Goal: Task Accomplishment & Management: Manage account settings

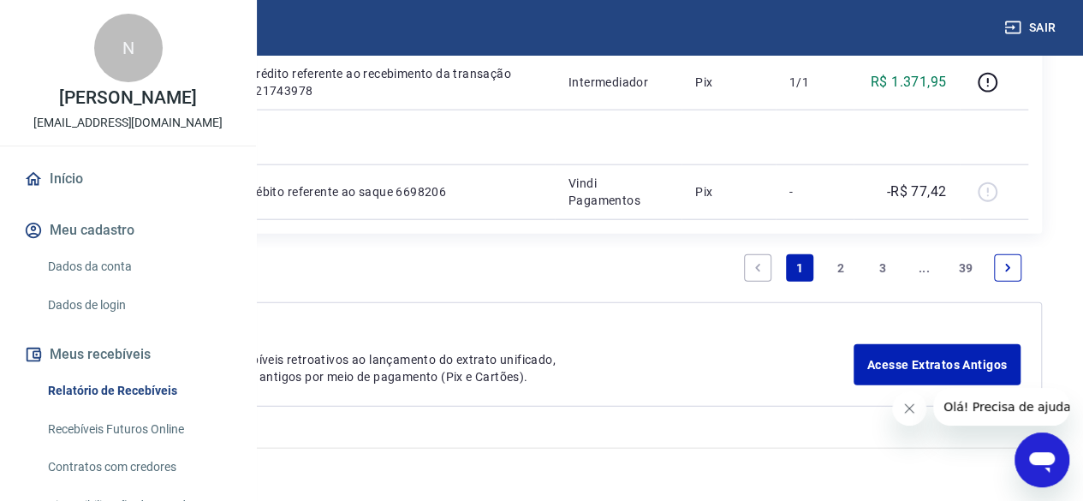
scroll to position [2226, 0]
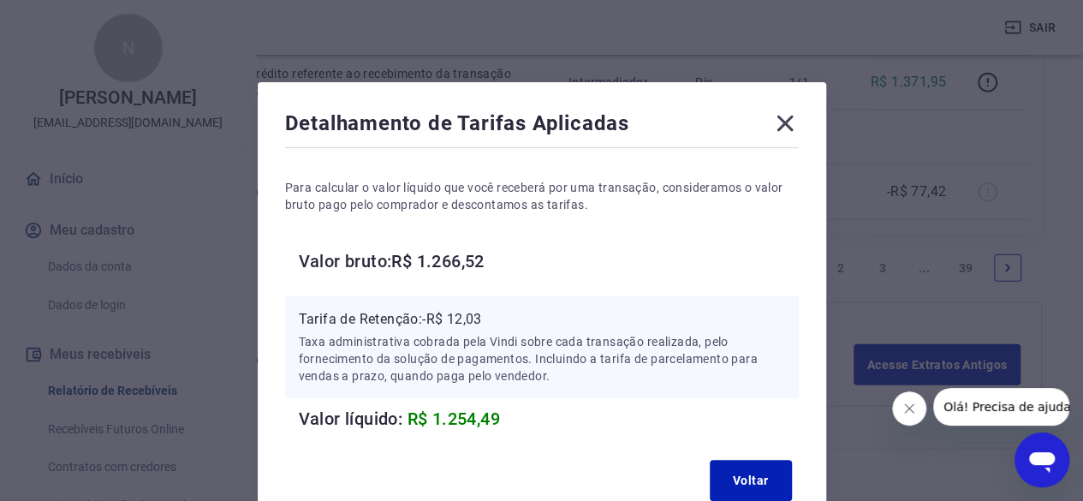
click at [771, 122] on icon at bounding box center [784, 123] width 27 height 27
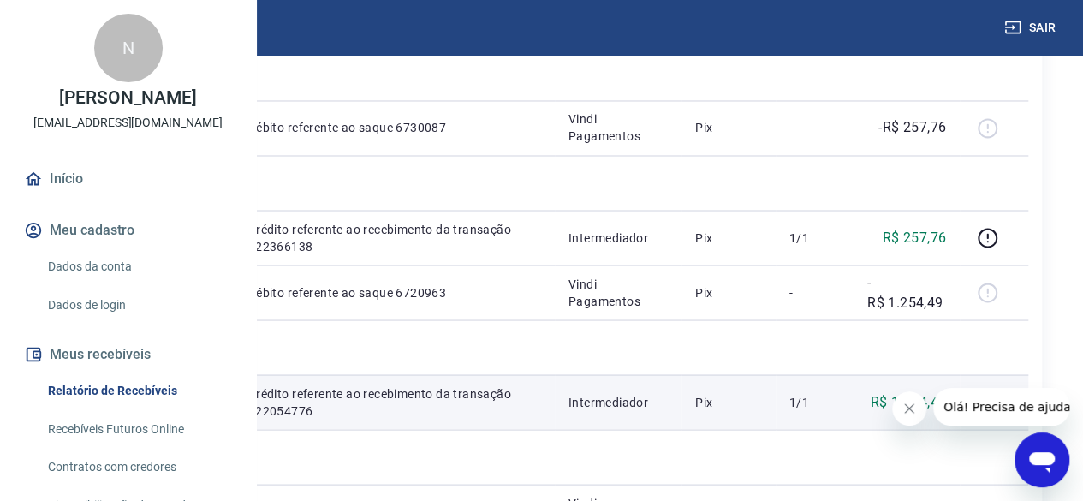
scroll to position [1370, 0]
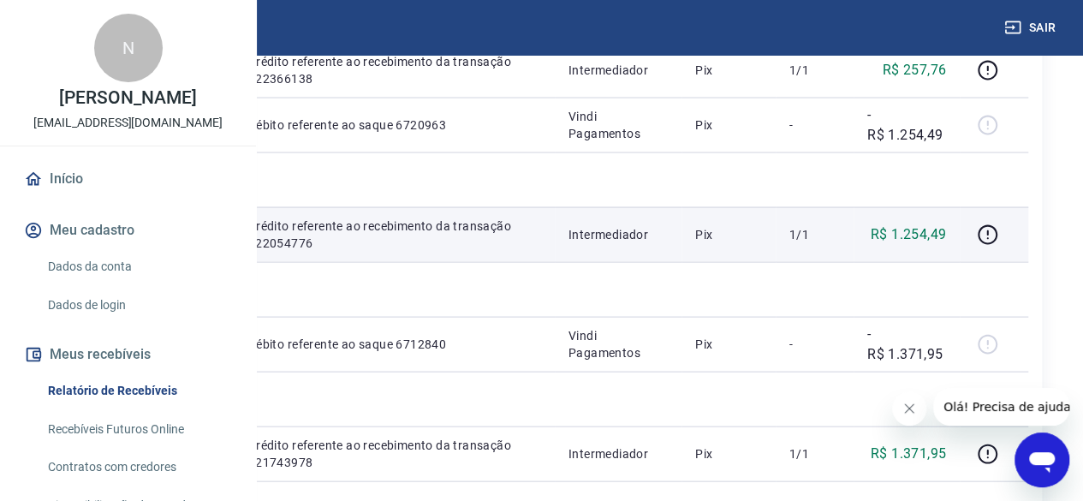
scroll to position [1626, 0]
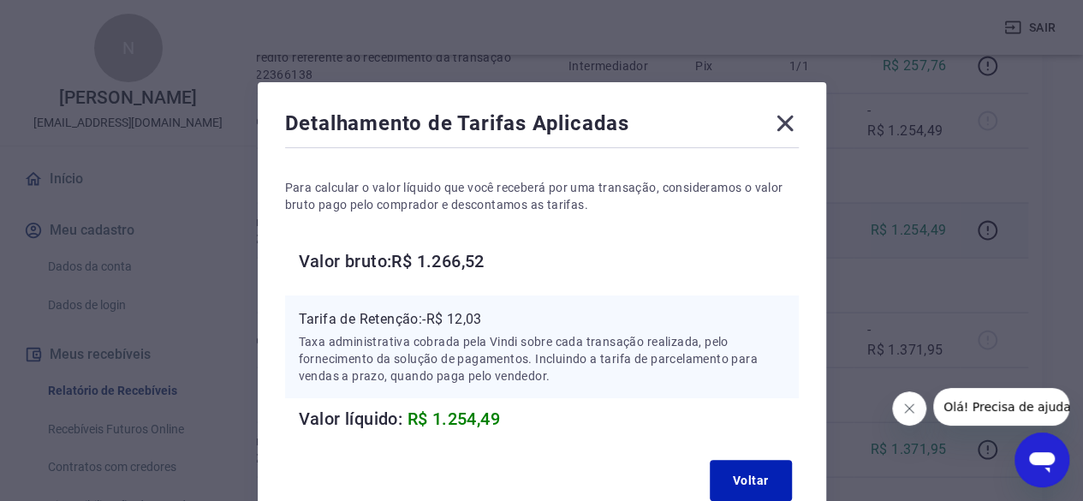
click at [800, 114] on div "Detalhamento de Tarifas Aplicadas Para calcular o valor líquido que você recebe…" at bounding box center [542, 308] width 568 height 453
click at [781, 121] on icon at bounding box center [784, 124] width 16 height 16
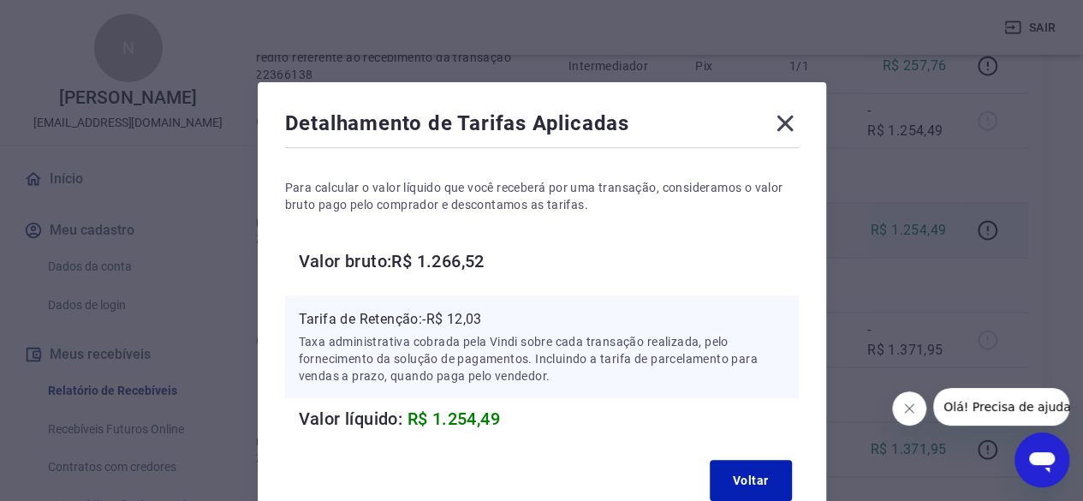
click at [788, 125] on icon at bounding box center [784, 123] width 27 height 27
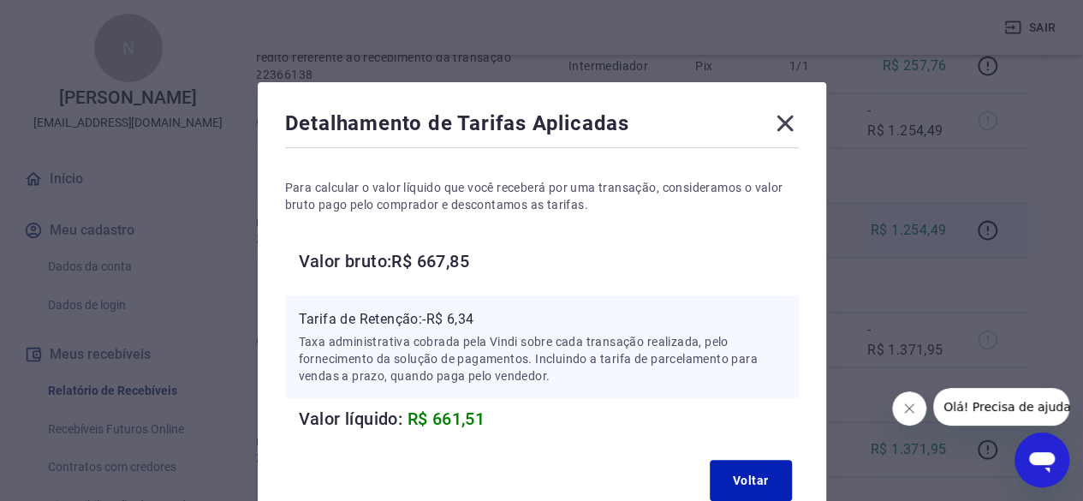
click at [789, 128] on icon at bounding box center [784, 124] width 16 height 16
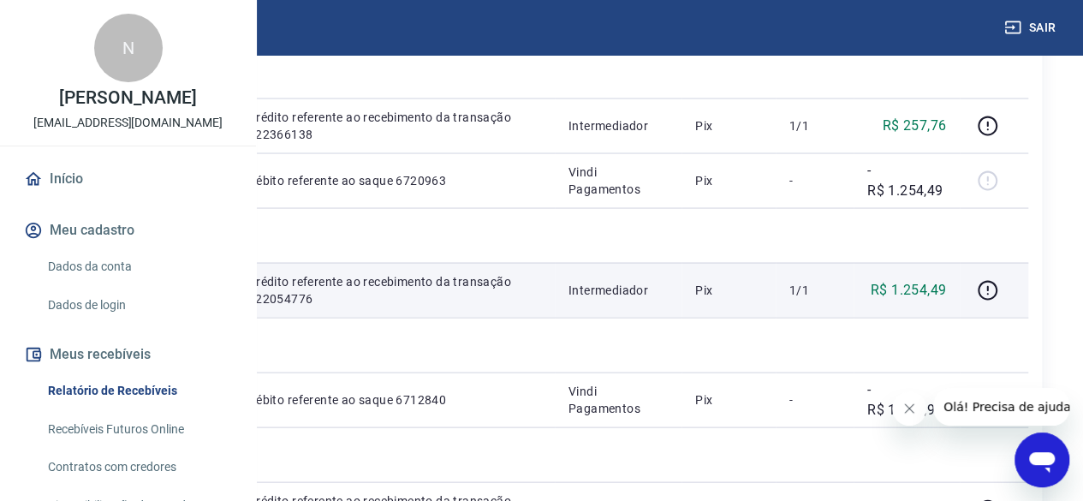
scroll to position [1541, 0]
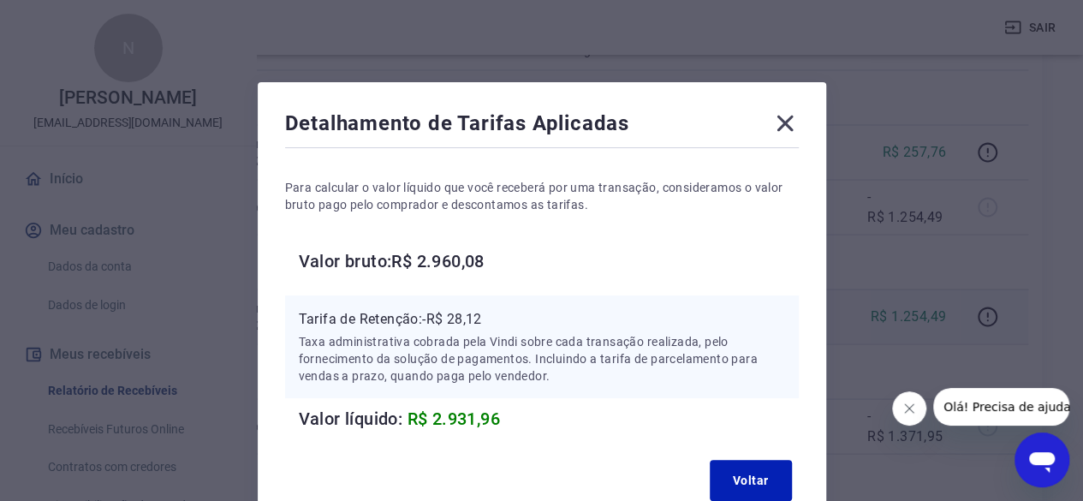
click at [785, 124] on icon at bounding box center [784, 124] width 16 height 16
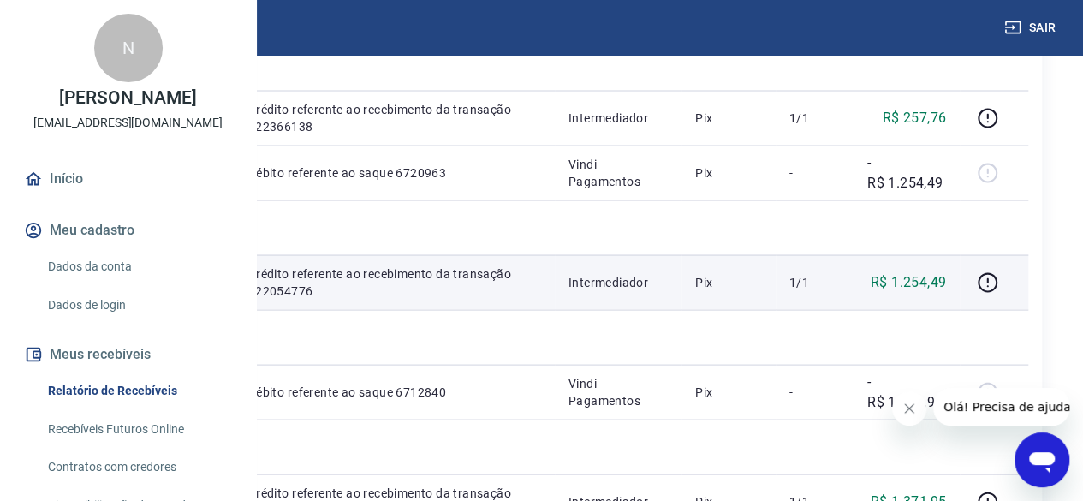
scroll to position [1626, 0]
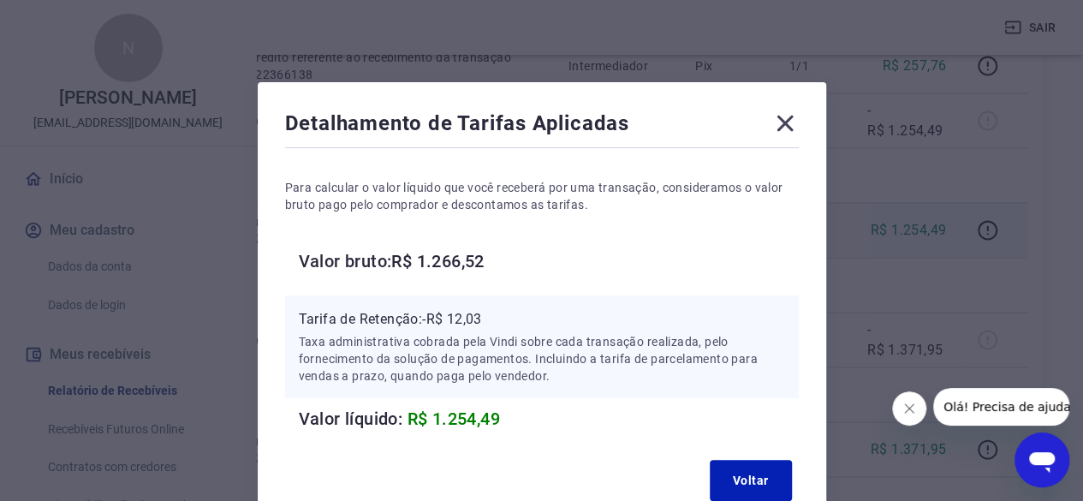
drag, startPoint x: 789, startPoint y: 120, endPoint x: 916, endPoint y: 194, distance: 147.0
click at [788, 121] on icon at bounding box center [784, 124] width 16 height 16
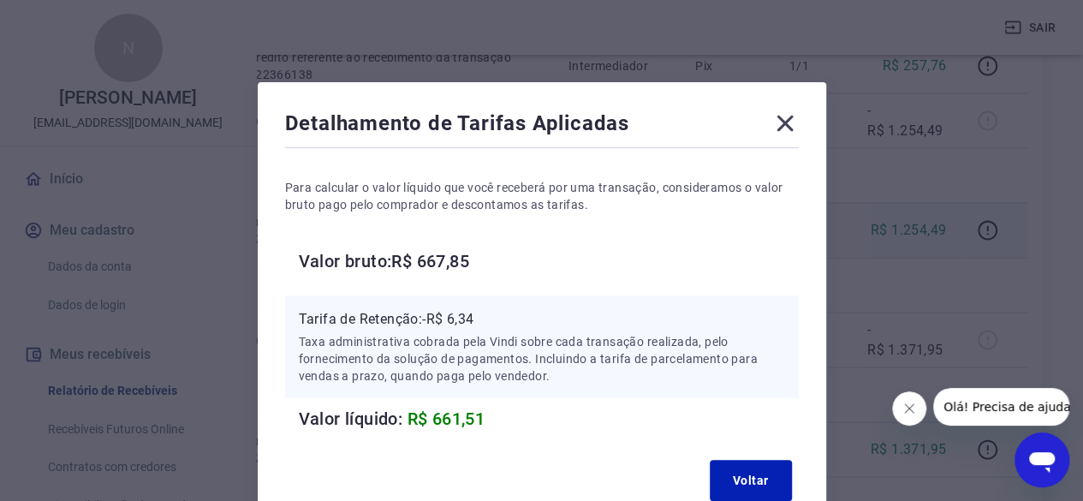
click at [800, 122] on div "Detalhamento de Tarifas Aplicadas Para calcular o valor líquido que você recebe…" at bounding box center [542, 308] width 568 height 453
click at [788, 128] on icon at bounding box center [784, 124] width 16 height 16
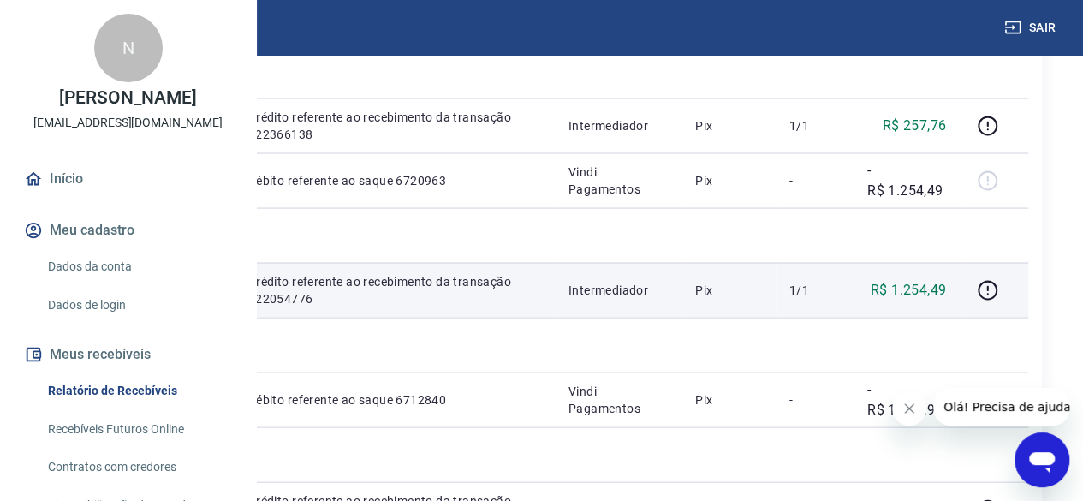
scroll to position [1541, 0]
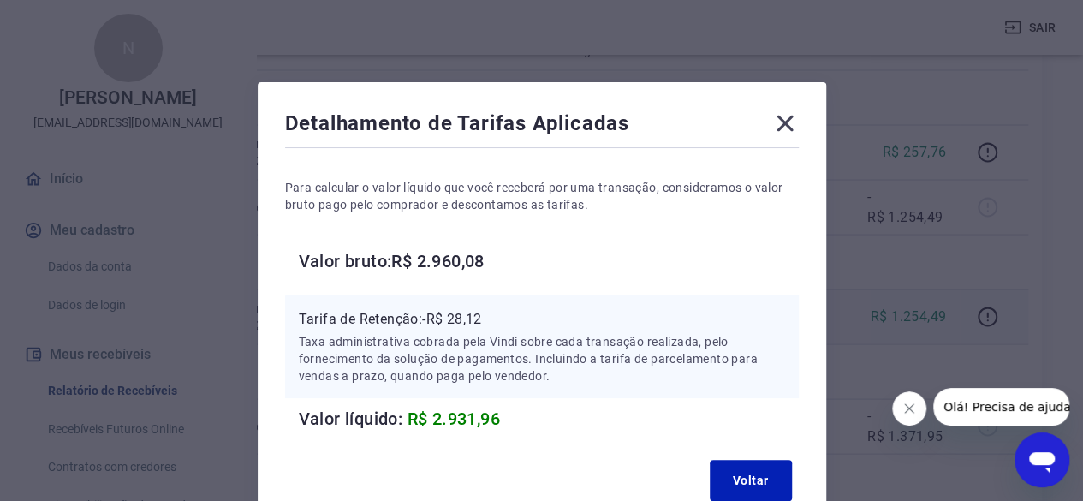
click at [786, 117] on icon at bounding box center [784, 123] width 27 height 27
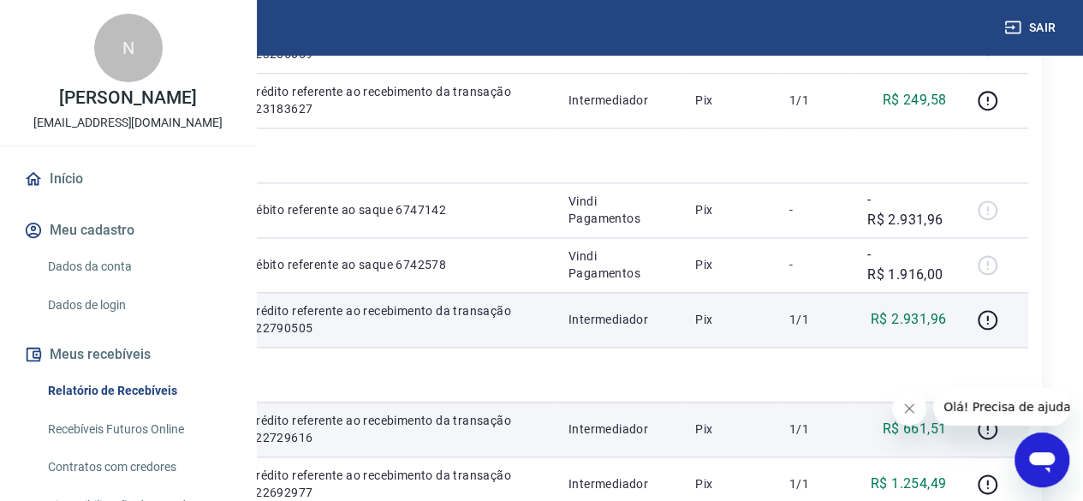
scroll to position [1027, 0]
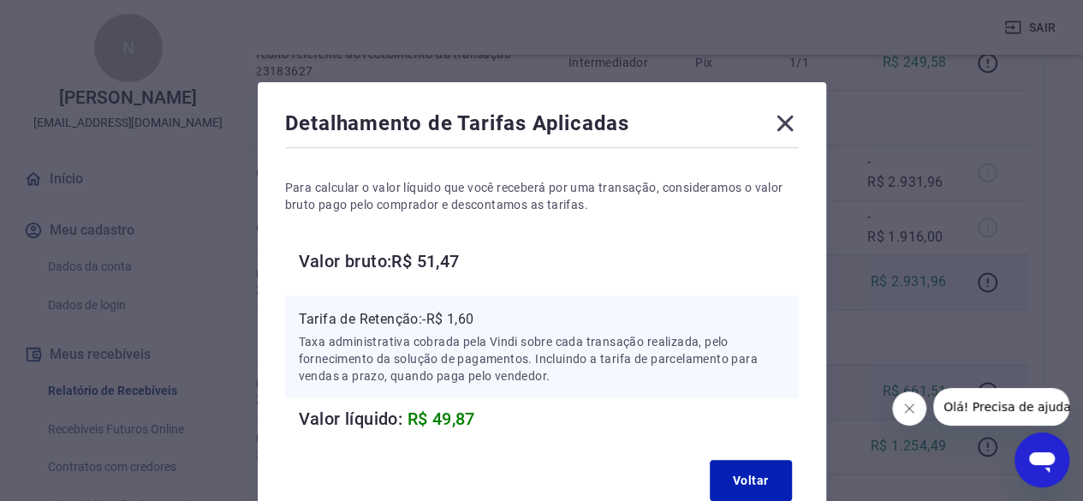
click at [963, 182] on div "Detalhamento de Tarifas Aplicadas Para calcular o valor líquido que você recebe…" at bounding box center [541, 250] width 1083 height 501
click at [788, 115] on icon at bounding box center [784, 123] width 27 height 27
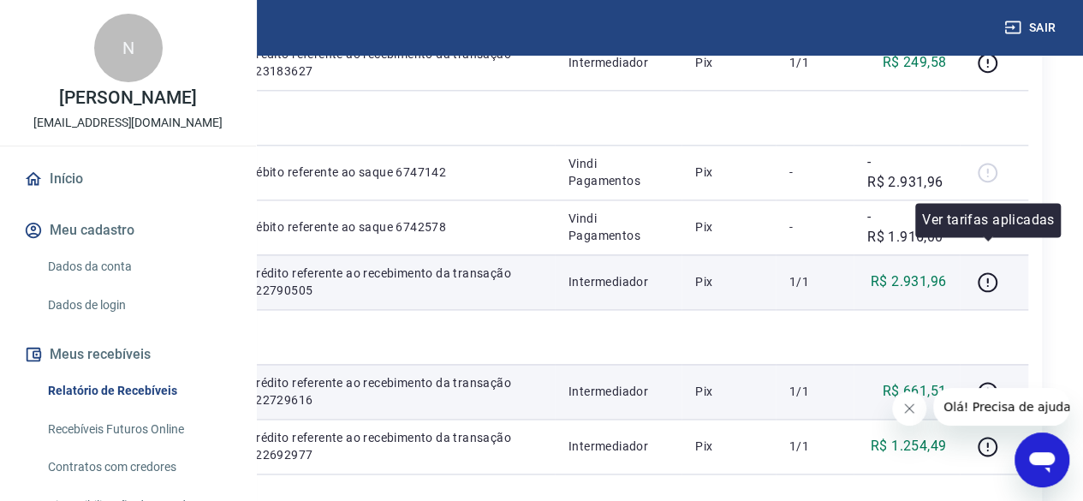
click at [988, 9] on icon "button" at bounding box center [987, 5] width 2 height 5
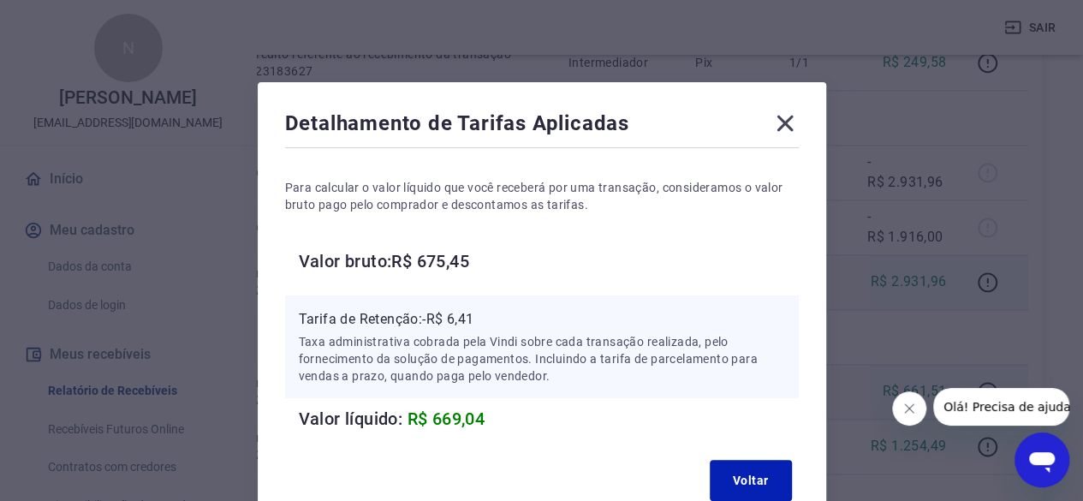
click at [788, 117] on icon at bounding box center [784, 124] width 16 height 16
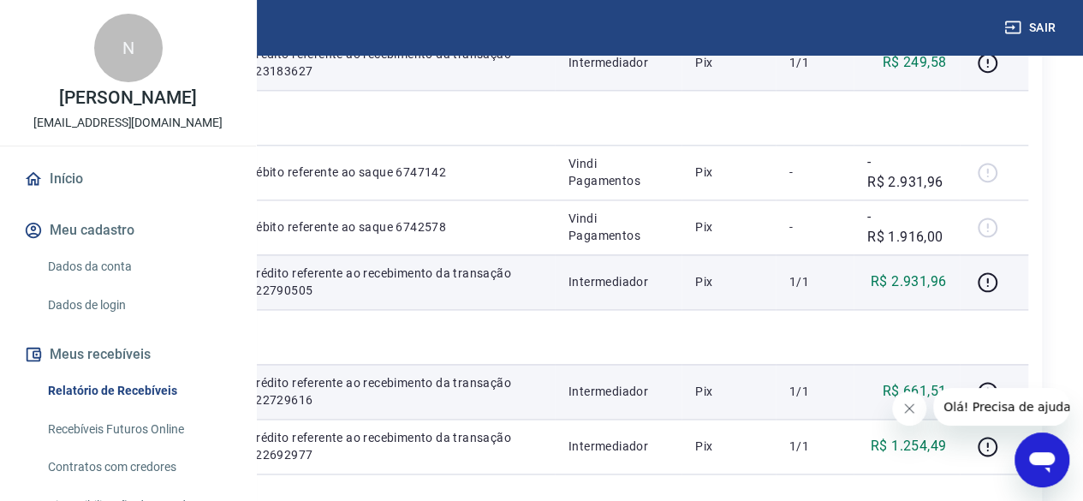
click at [1003, 76] on div at bounding box center [993, 62] width 41 height 27
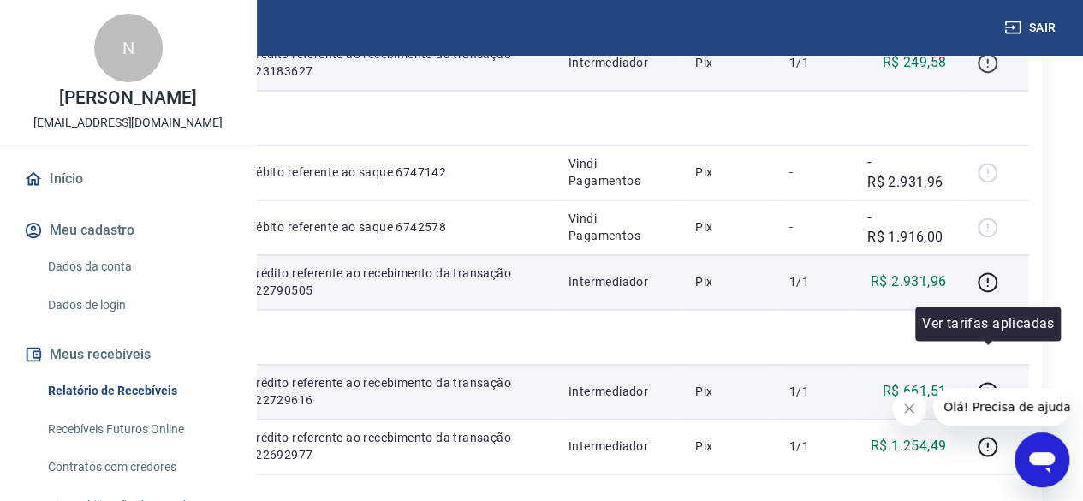
click at [996, 74] on icon "button" at bounding box center [987, 62] width 21 height 21
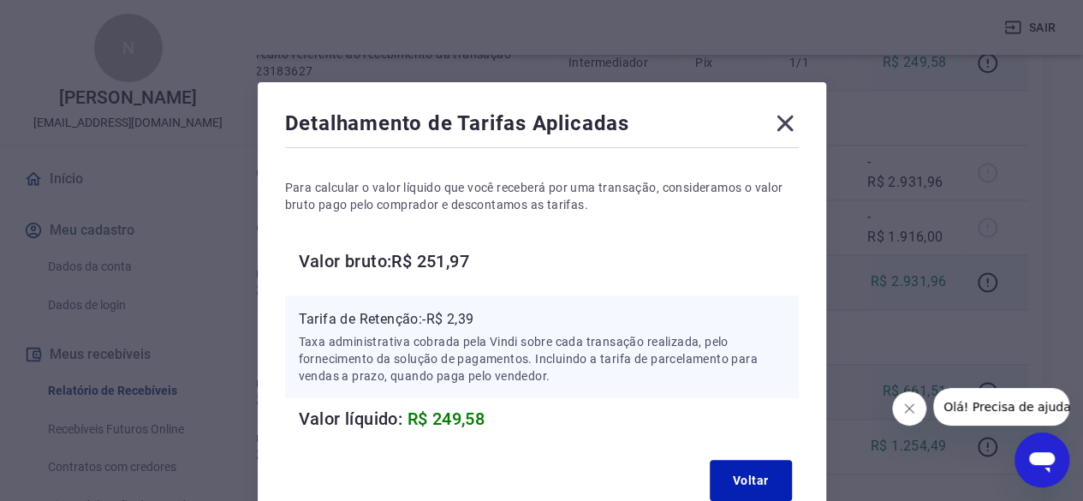
click at [782, 119] on icon at bounding box center [784, 123] width 27 height 27
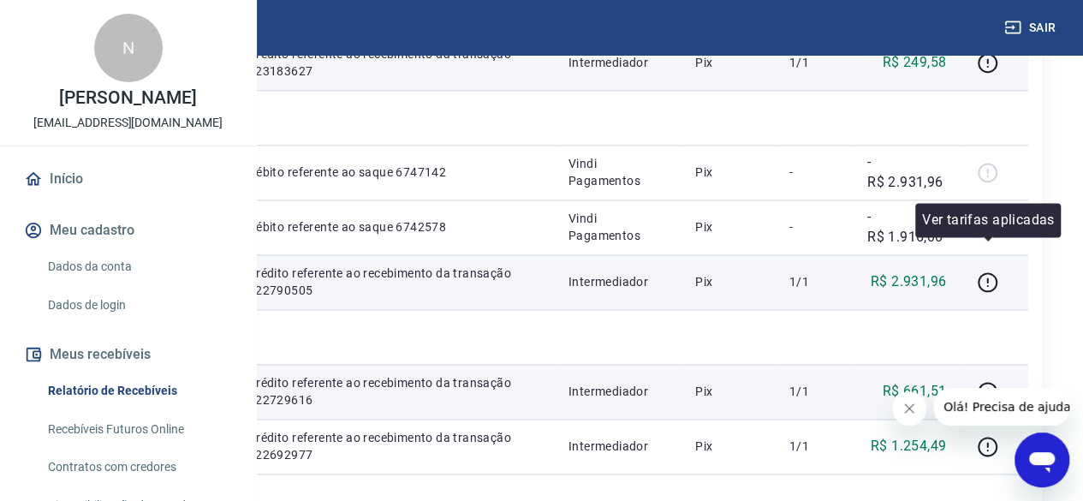
click at [983, 19] on icon "button" at bounding box center [987, 7] width 21 height 21
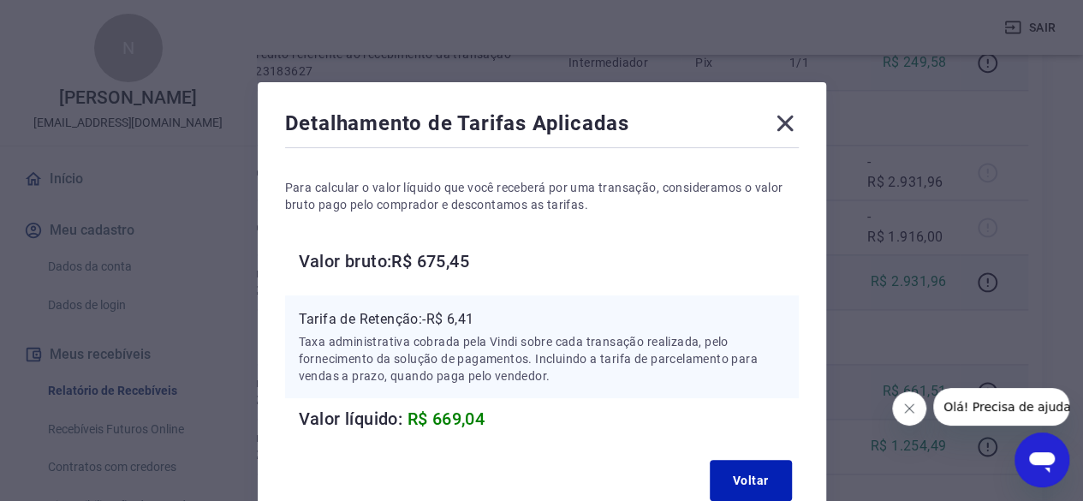
click at [789, 114] on icon at bounding box center [784, 123] width 27 height 27
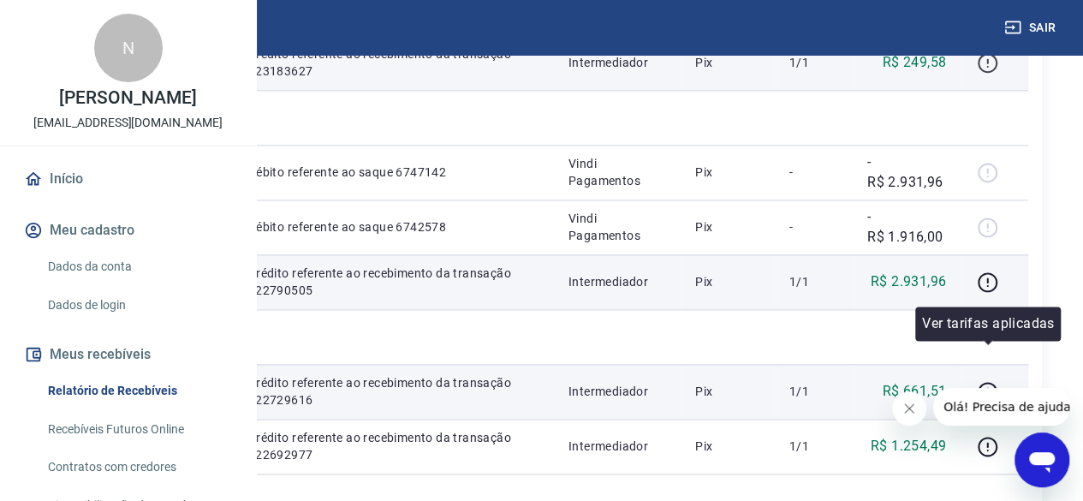
click at [989, 74] on icon "button" at bounding box center [987, 62] width 21 height 21
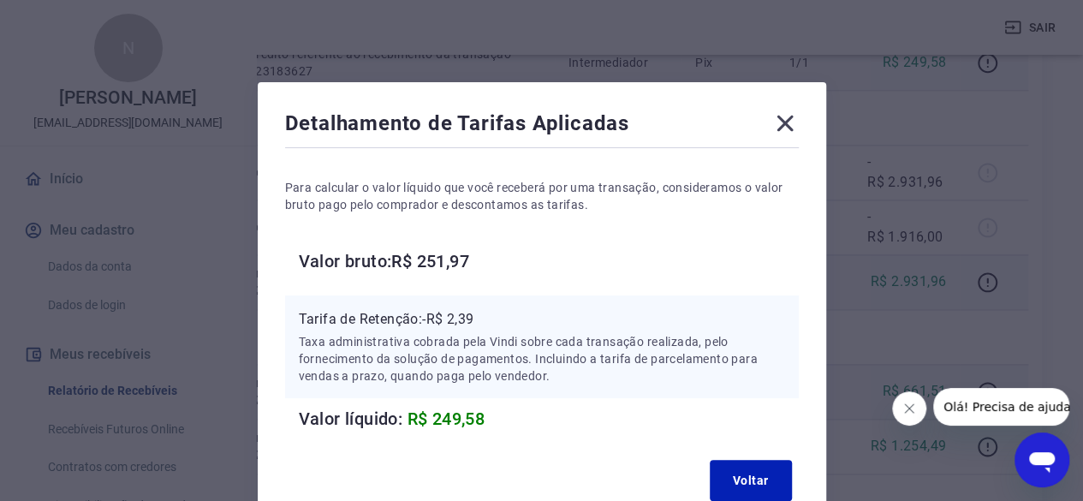
click at [788, 128] on icon at bounding box center [784, 124] width 16 height 16
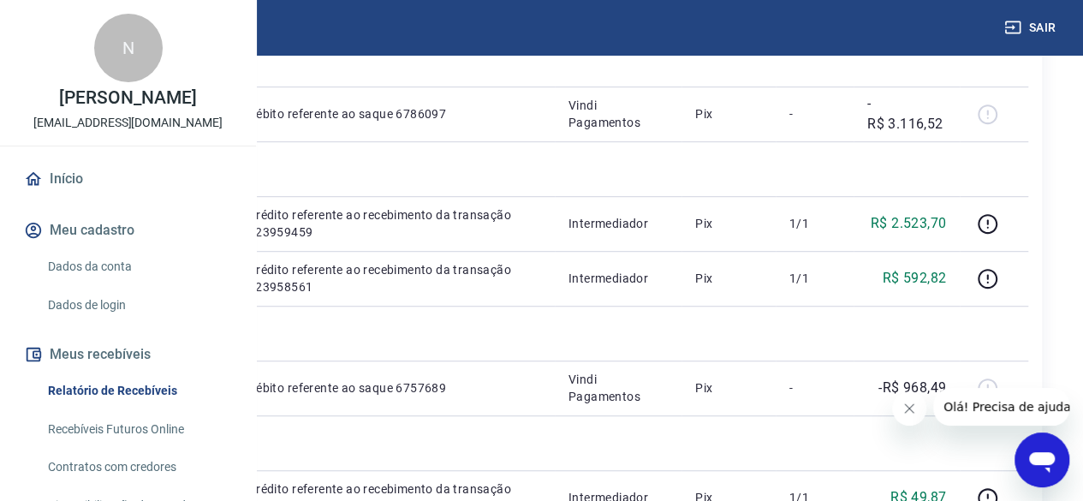
scroll to position [514, 0]
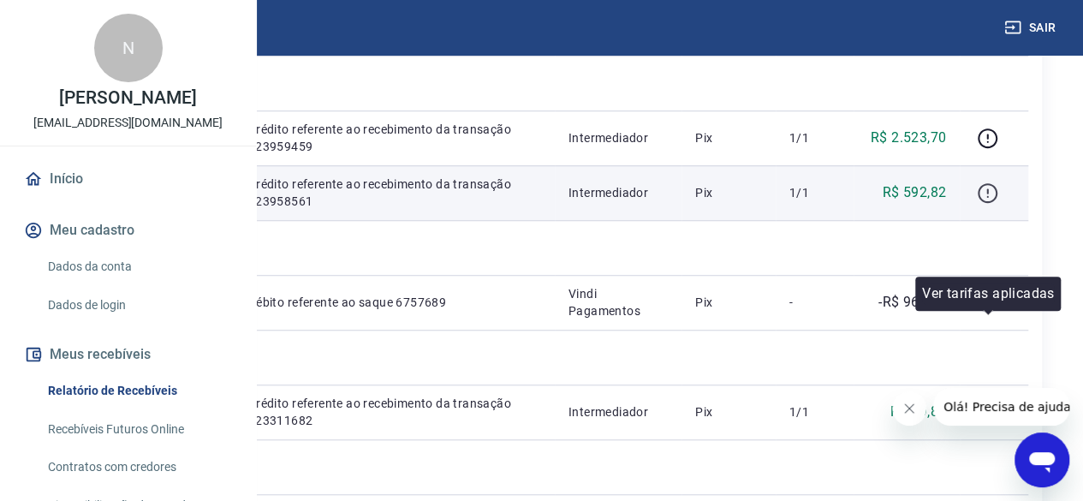
click at [983, 204] on icon "button" at bounding box center [987, 192] width 21 height 21
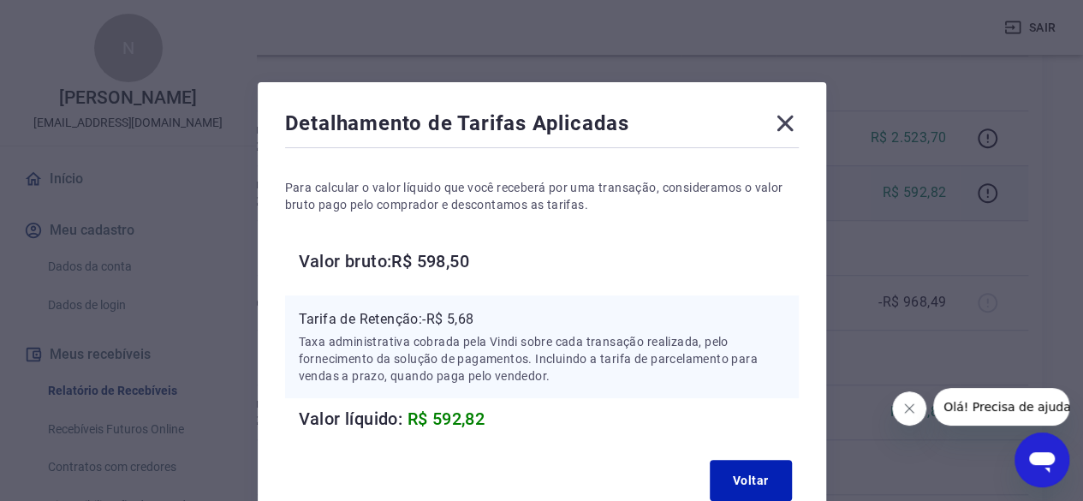
click at [794, 126] on icon at bounding box center [784, 123] width 27 height 27
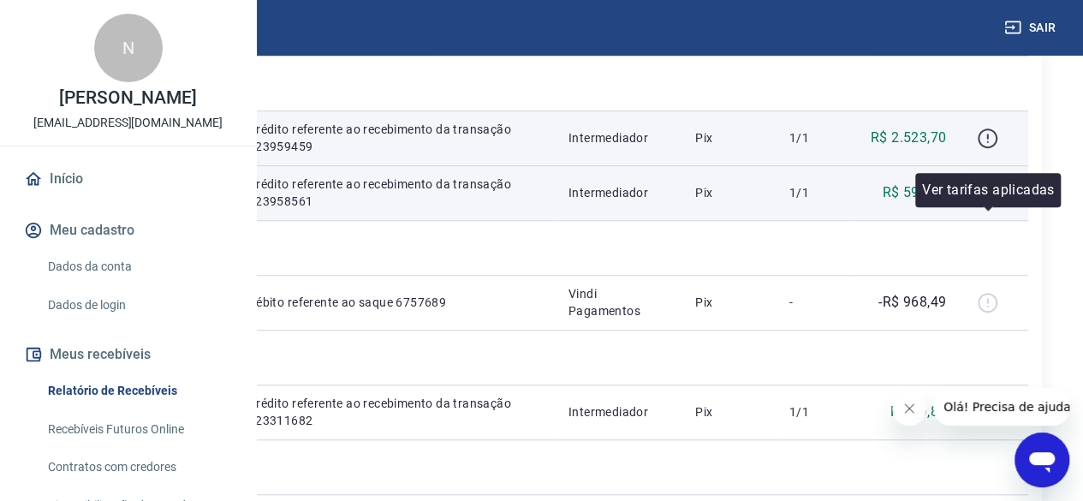
click at [984, 149] on icon "button" at bounding box center [987, 138] width 21 height 21
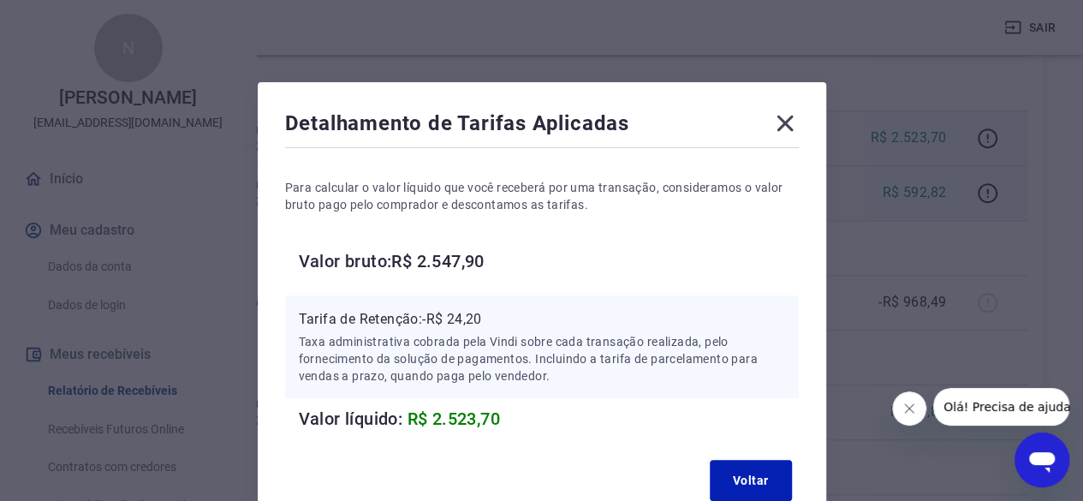
click at [790, 129] on icon at bounding box center [784, 124] width 16 height 16
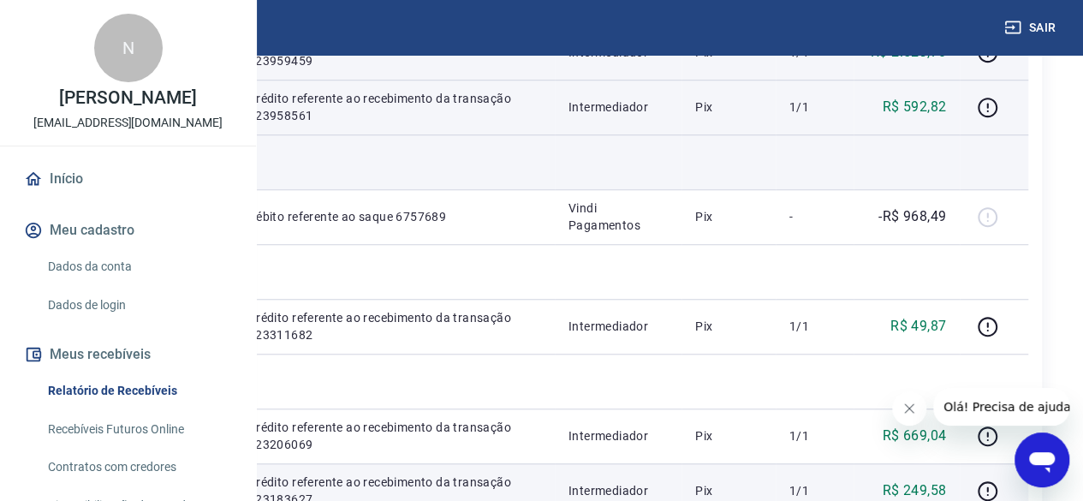
scroll to position [428, 0]
